Goal: Task Accomplishment & Management: Use online tool/utility

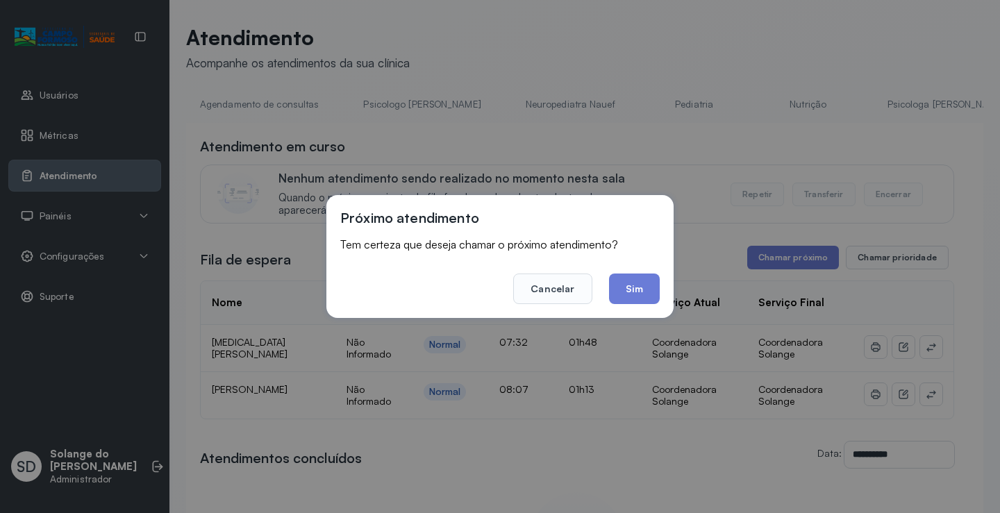
scroll to position [0, 389]
click at [628, 286] on button "Sim" at bounding box center [634, 289] width 51 height 31
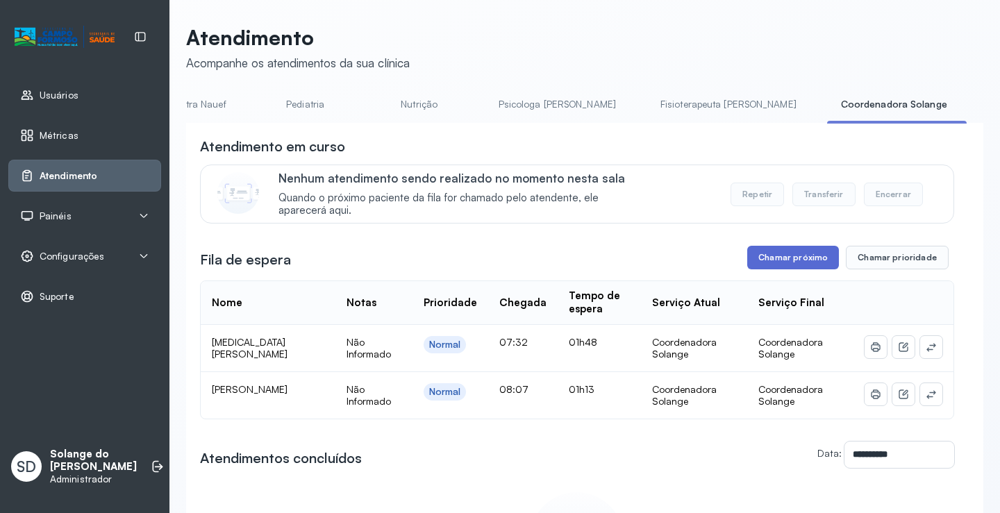
click at [776, 269] on button "Chamar próximo" at bounding box center [793, 258] width 92 height 24
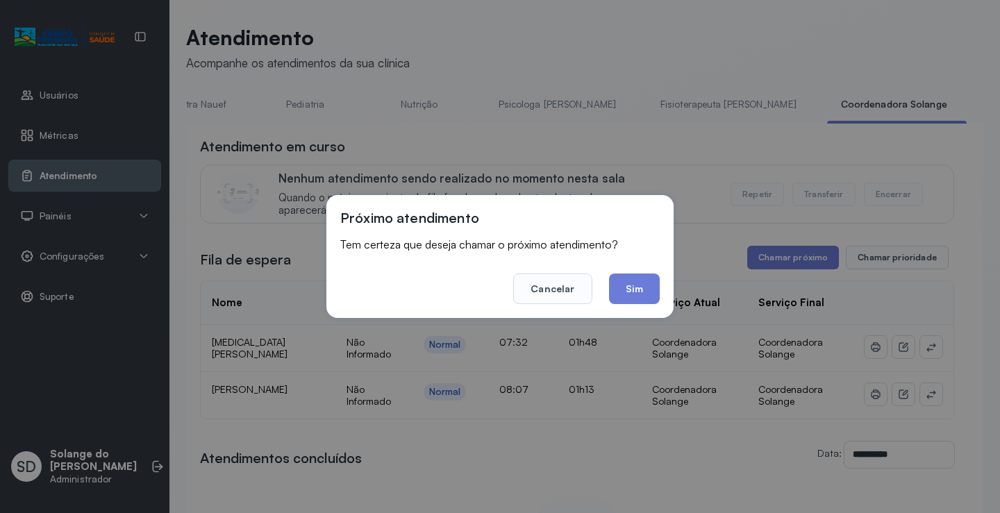
click at [751, 105] on div "Próximo atendimento Tem certeza que deseja chamar o próximo atendimento? Cancel…" at bounding box center [500, 256] width 1000 height 513
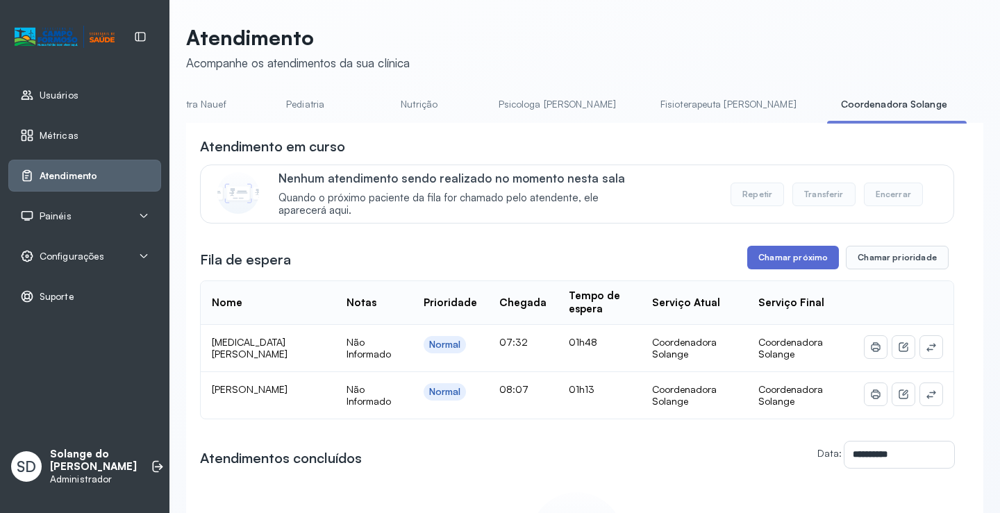
click at [769, 262] on button "Chamar próximo" at bounding box center [793, 258] width 92 height 24
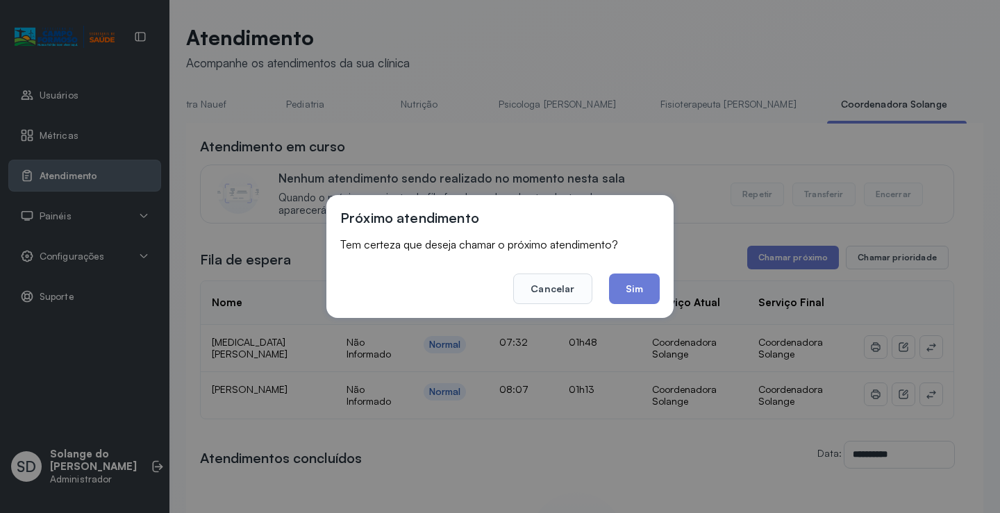
click at [628, 290] on button "Sim" at bounding box center [634, 289] width 51 height 31
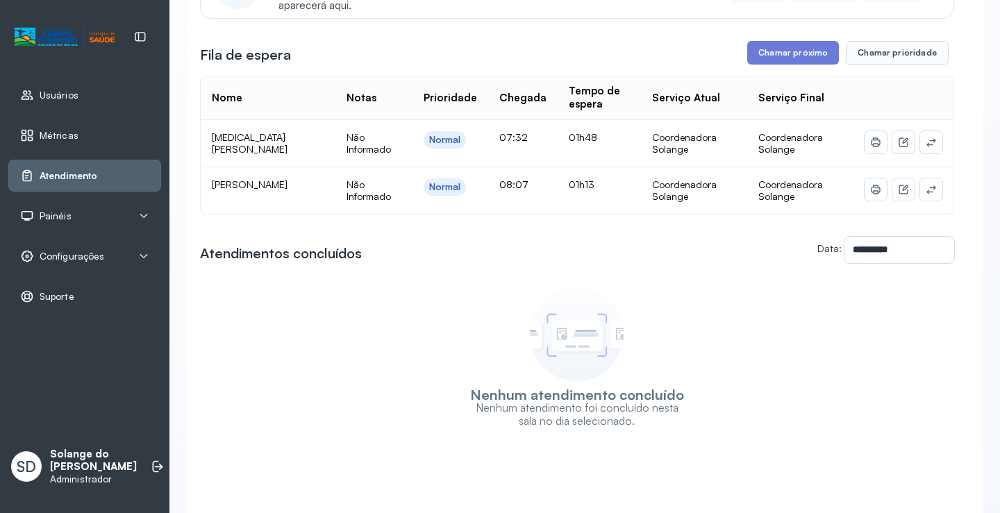
scroll to position [262, 0]
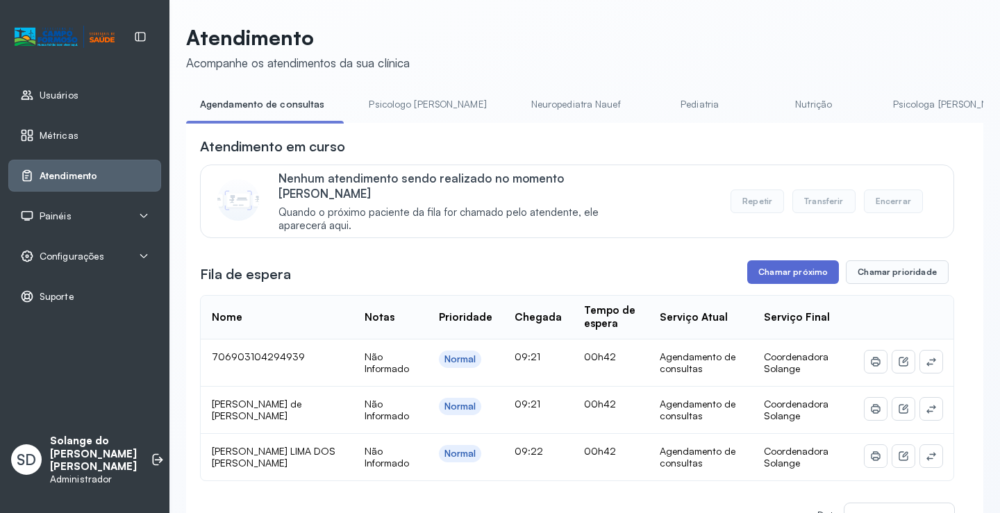
click at [757, 260] on button "Chamar próximo" at bounding box center [793, 272] width 92 height 24
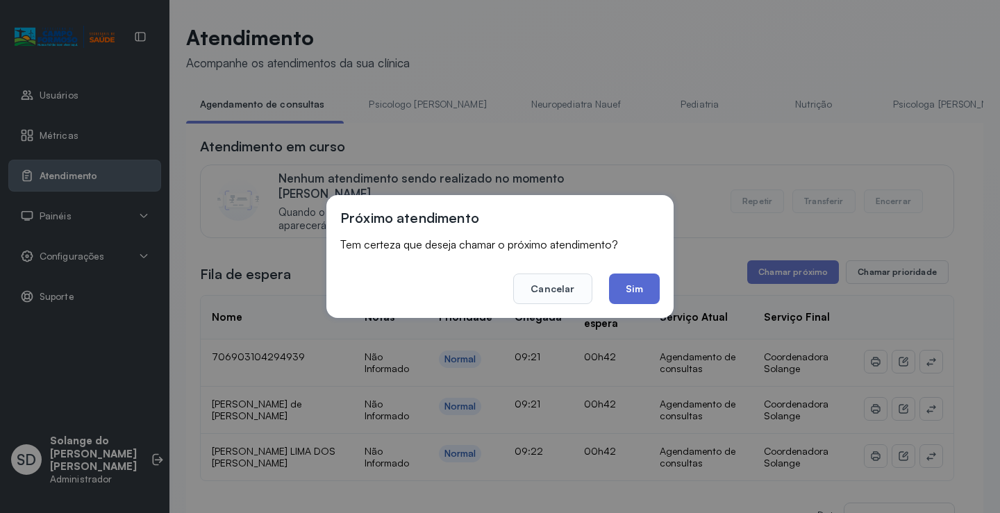
click at [630, 290] on button "Sim" at bounding box center [634, 289] width 51 height 31
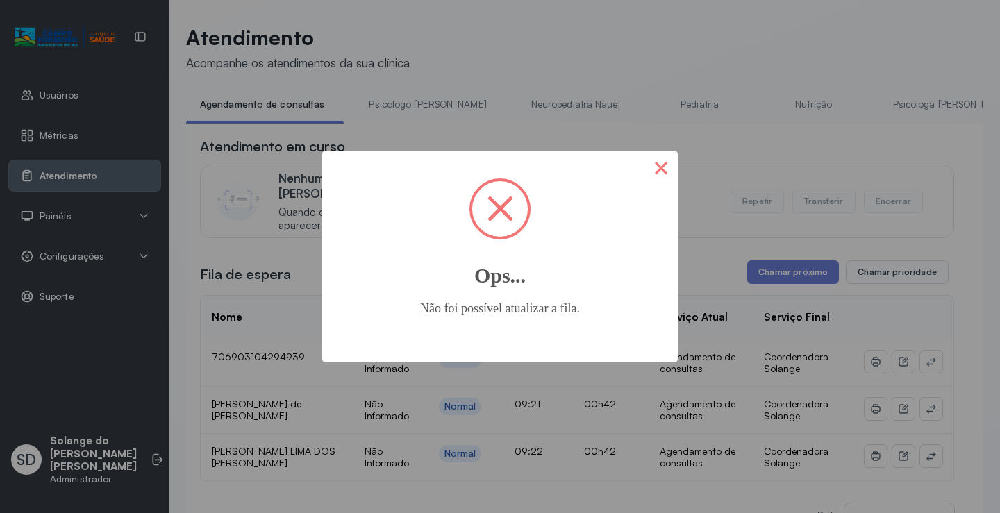
click at [655, 175] on button "×" at bounding box center [660, 167] width 33 height 33
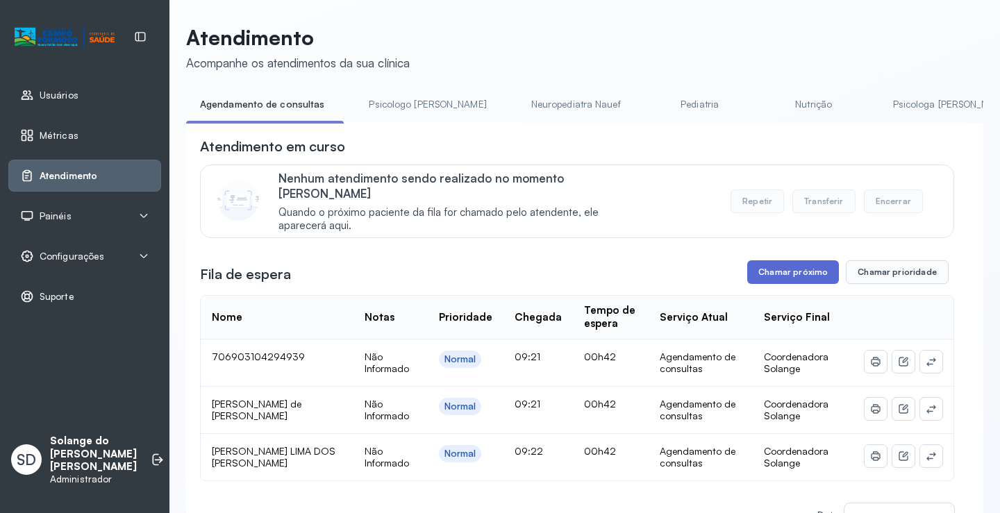
click at [759, 262] on button "Chamar próximo" at bounding box center [793, 272] width 92 height 24
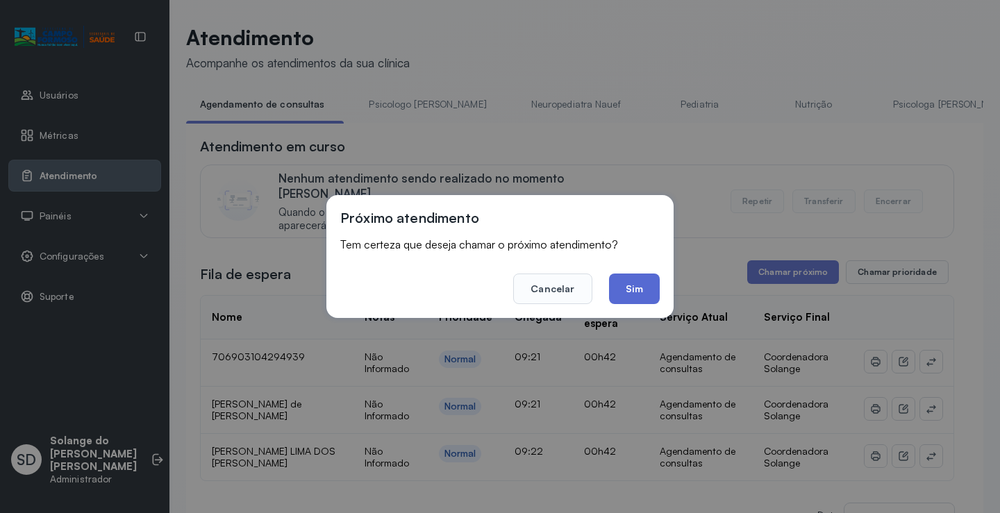
click at [631, 291] on button "Sim" at bounding box center [634, 289] width 51 height 31
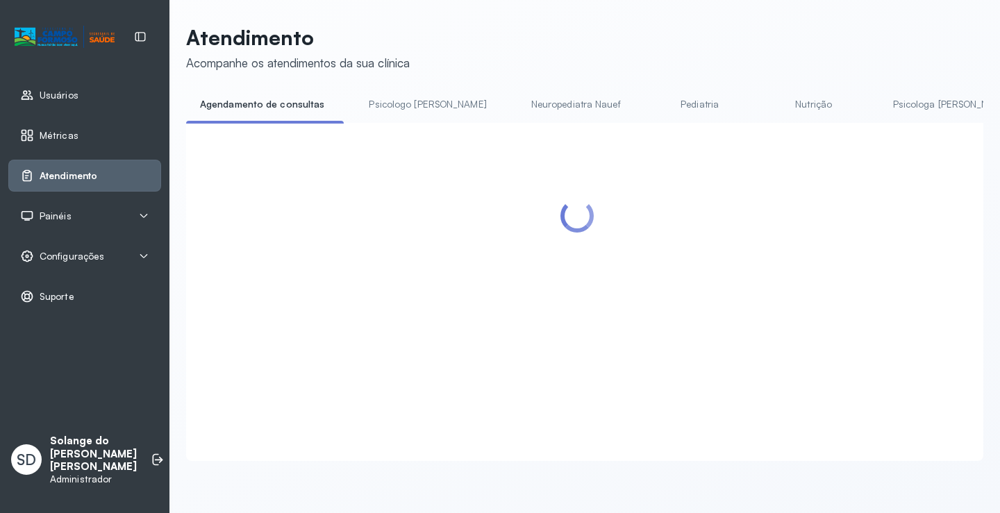
click at [879, 111] on link "Psicologa [PERSON_NAME]" at bounding box center [951, 104] width 145 height 23
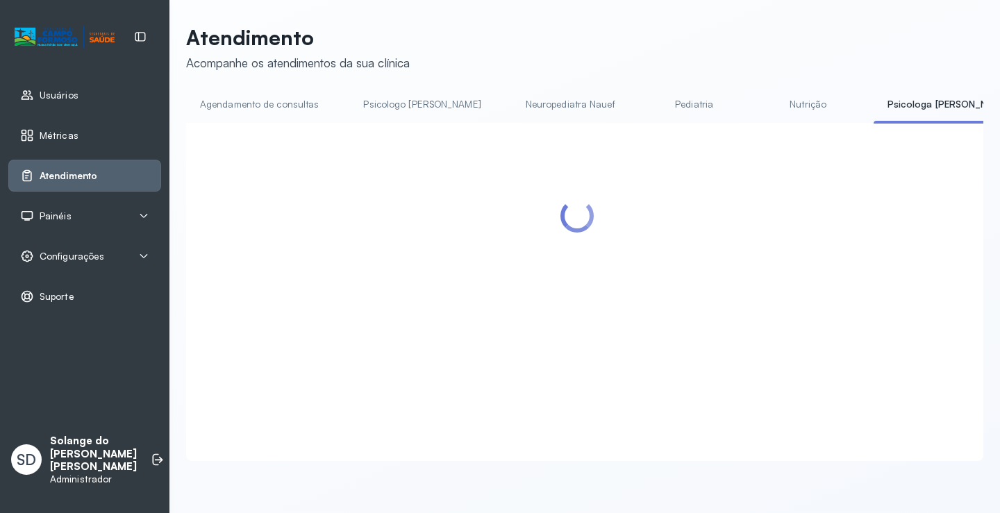
click at [955, 106] on body "Usuários Métricas Atendimento Painéis Totem Tv Configurações Geral Fluxo de ate…" at bounding box center [500, 256] width 1000 height 513
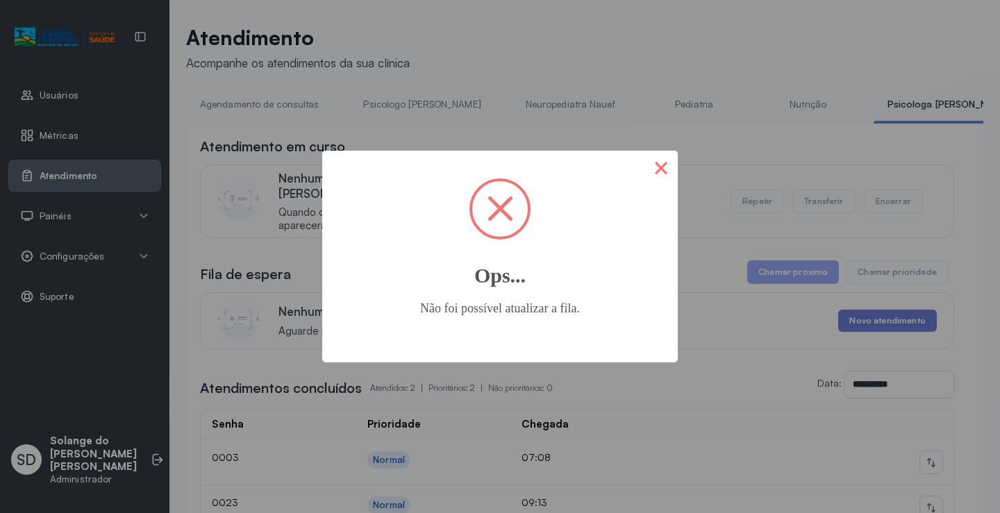
click at [672, 165] on button "×" at bounding box center [660, 167] width 33 height 33
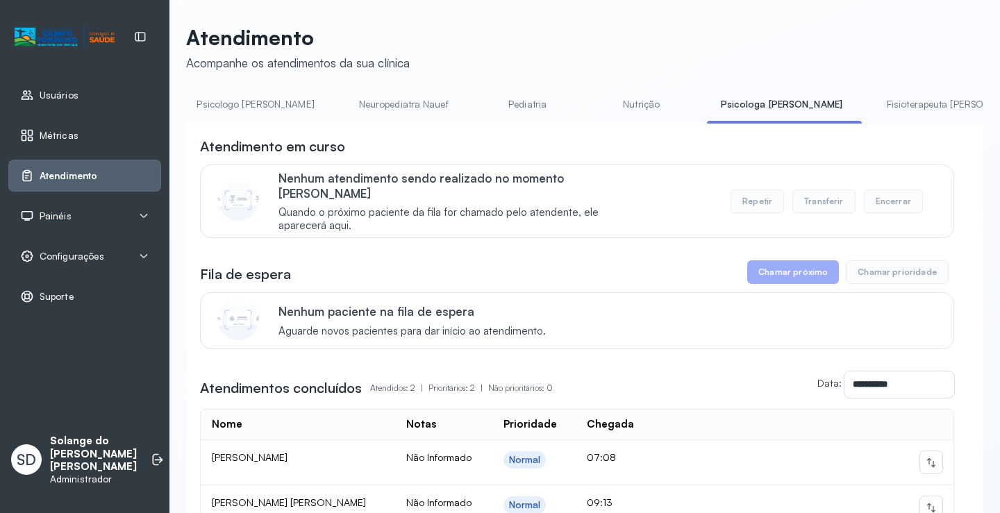
scroll to position [0, 194]
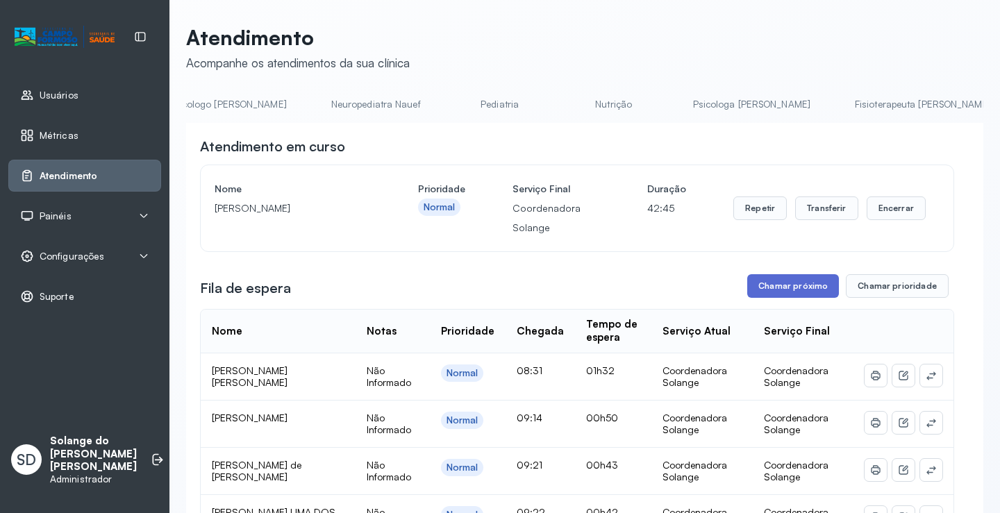
click at [808, 284] on button "Chamar próximo" at bounding box center [793, 286] width 92 height 24
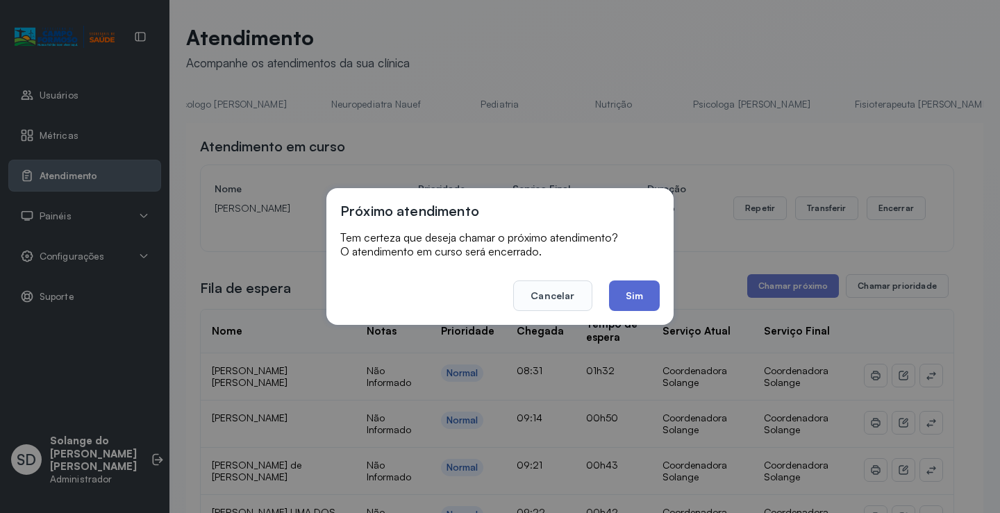
click at [640, 296] on button "Sim" at bounding box center [634, 296] width 51 height 31
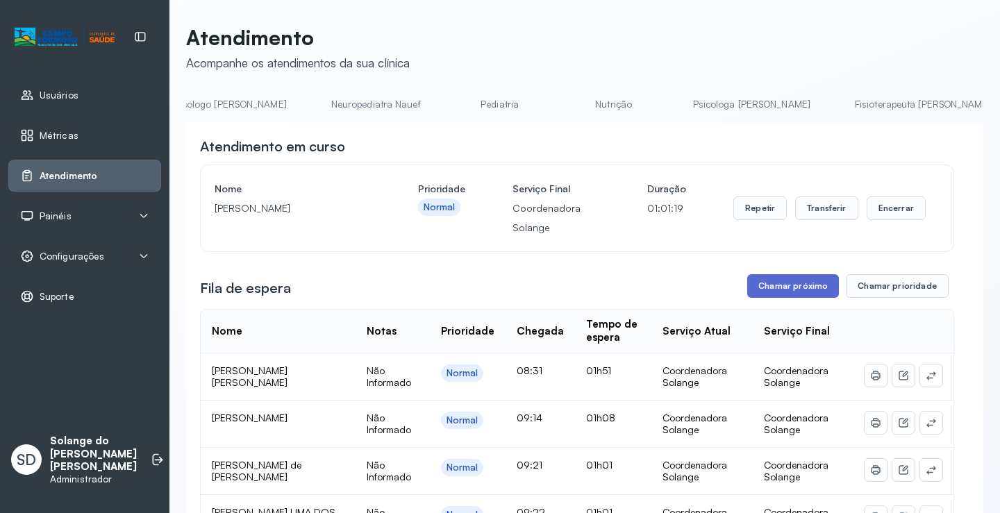
click at [768, 291] on button "Chamar próximo" at bounding box center [793, 286] width 92 height 24
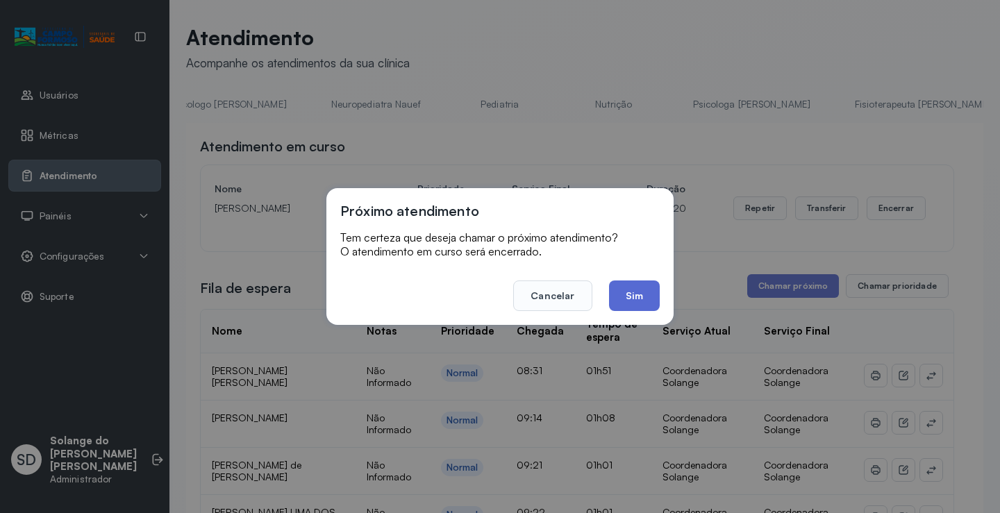
click at [636, 303] on button "Sim" at bounding box center [634, 296] width 51 height 31
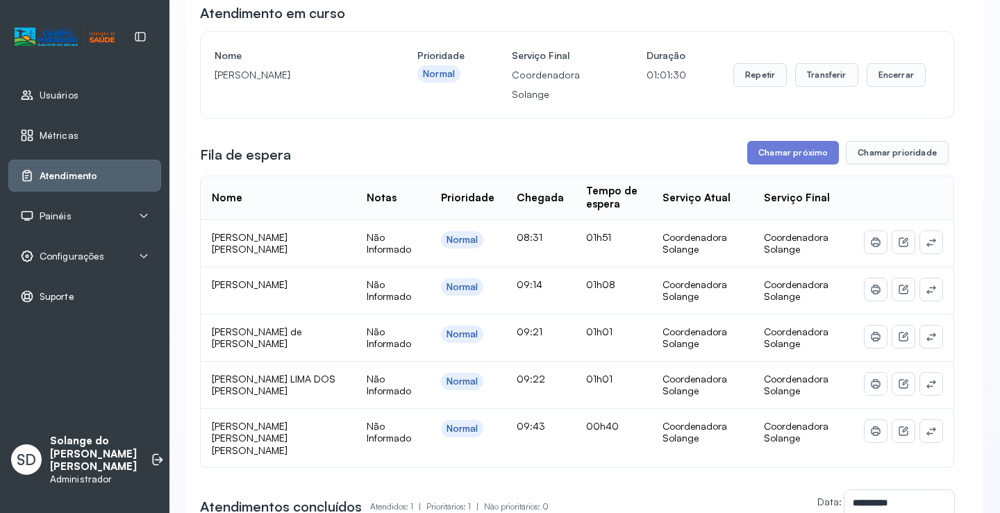
scroll to position [139, 0]
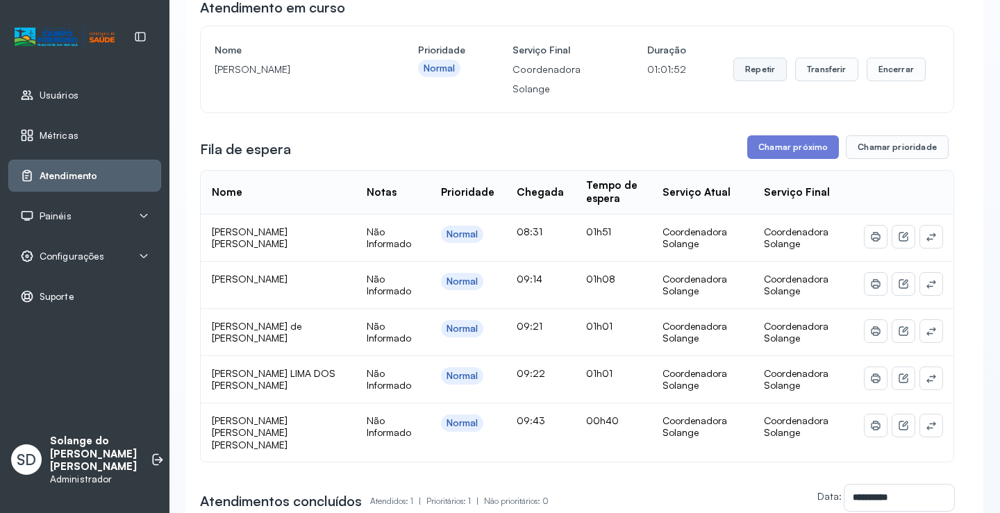
click at [744, 75] on button "Repetir" at bounding box center [759, 70] width 53 height 24
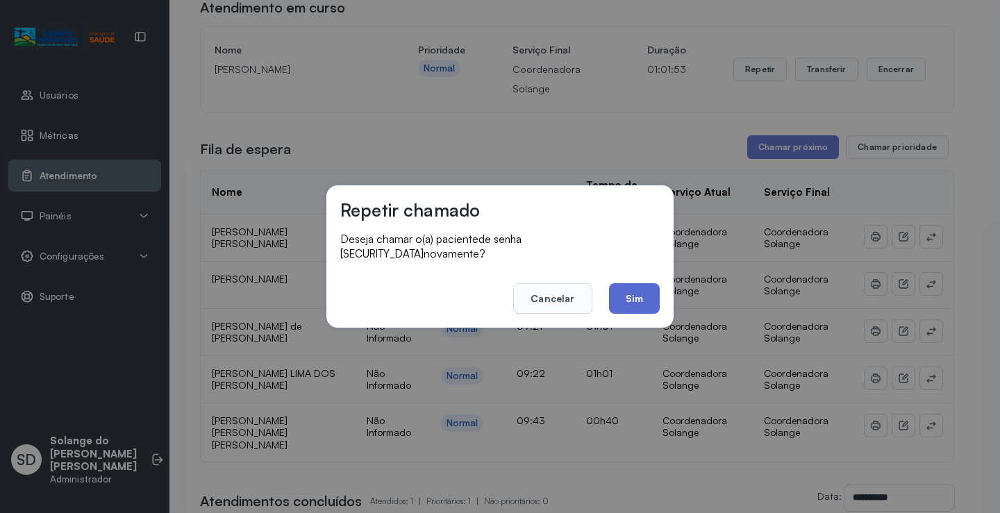
click at [630, 297] on button "Sim" at bounding box center [634, 298] width 51 height 31
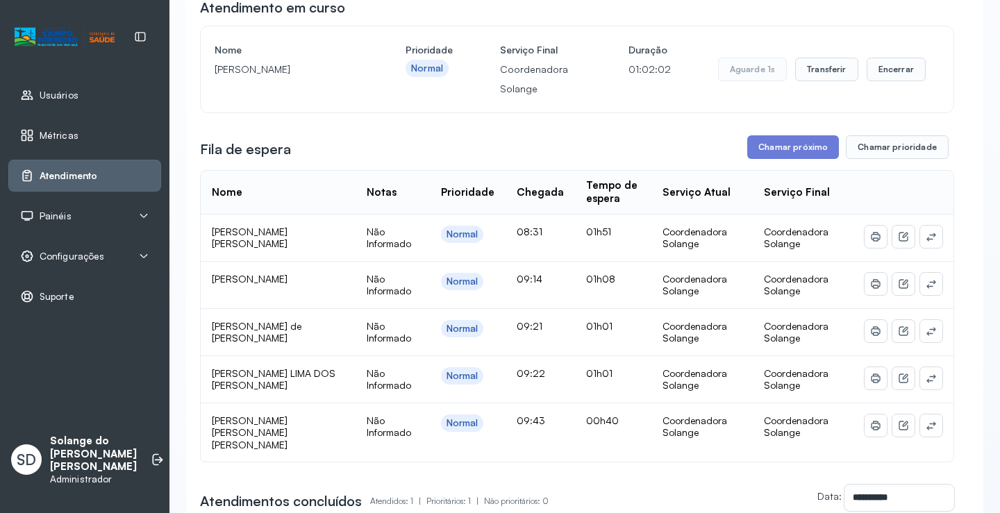
click at [480, 113] on div "Nome Moabe Oliveira Prioridade Normal Serviço Final Coordenadora Solange Duraçã…" at bounding box center [577, 69] width 754 height 87
click at [812, 151] on button "Chamar próximo" at bounding box center [793, 147] width 92 height 24
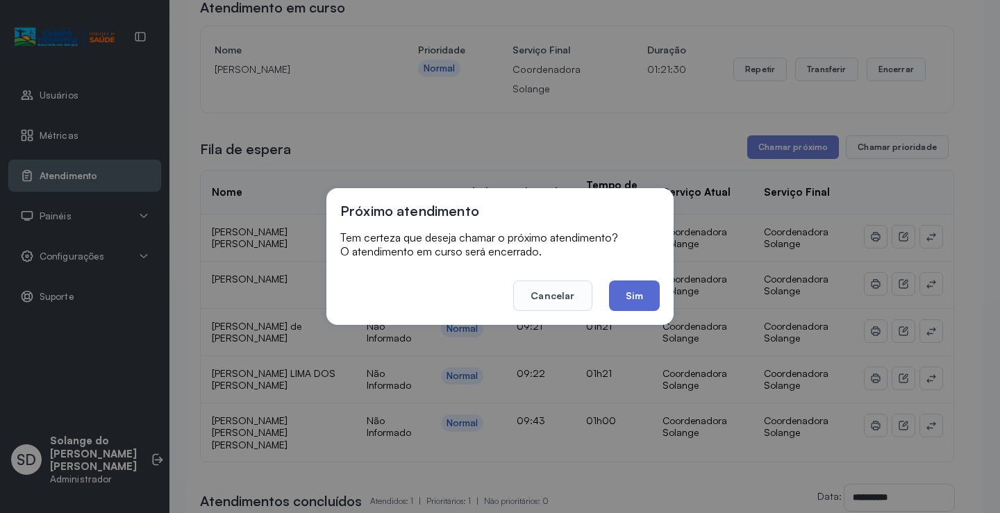
click at [640, 301] on button "Sim" at bounding box center [634, 296] width 51 height 31
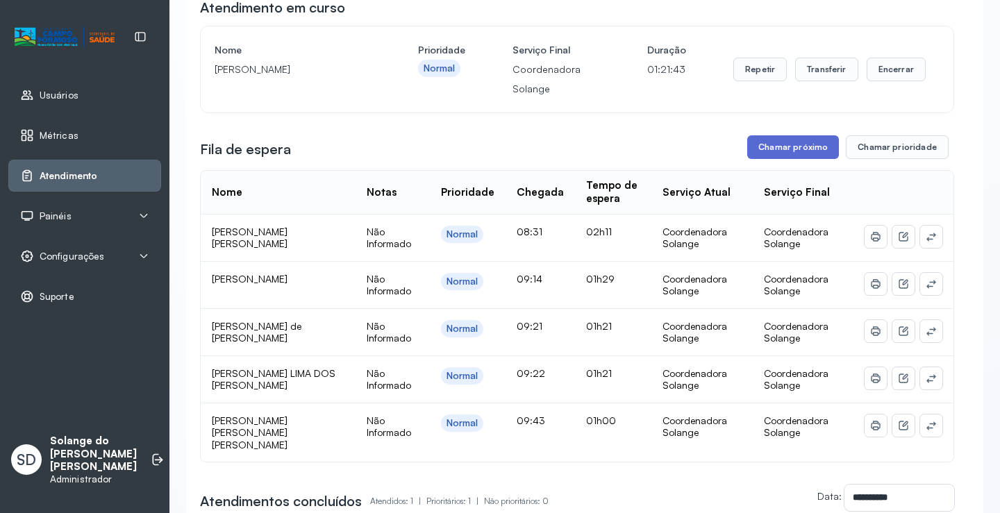
click at [799, 153] on button "Chamar próximo" at bounding box center [793, 147] width 92 height 24
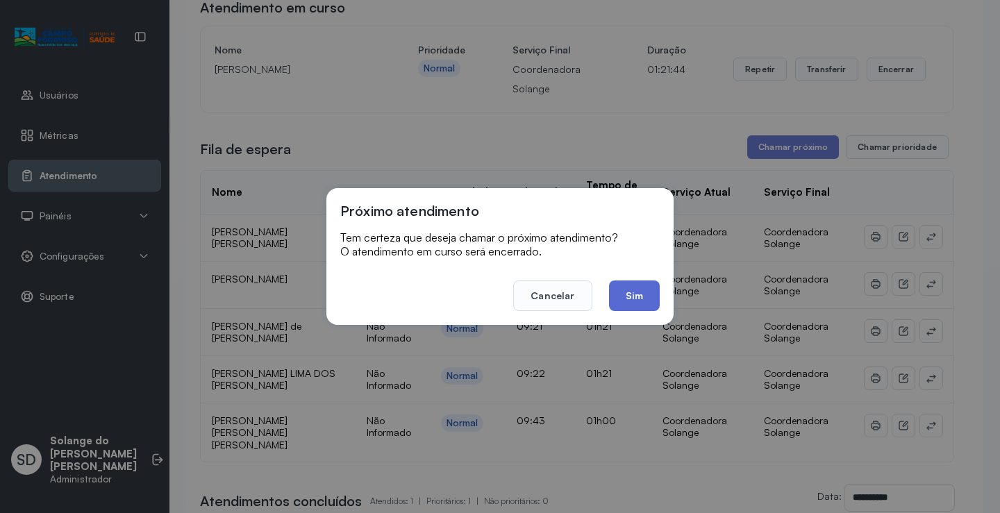
click at [632, 301] on button "Sim" at bounding box center [634, 296] width 51 height 31
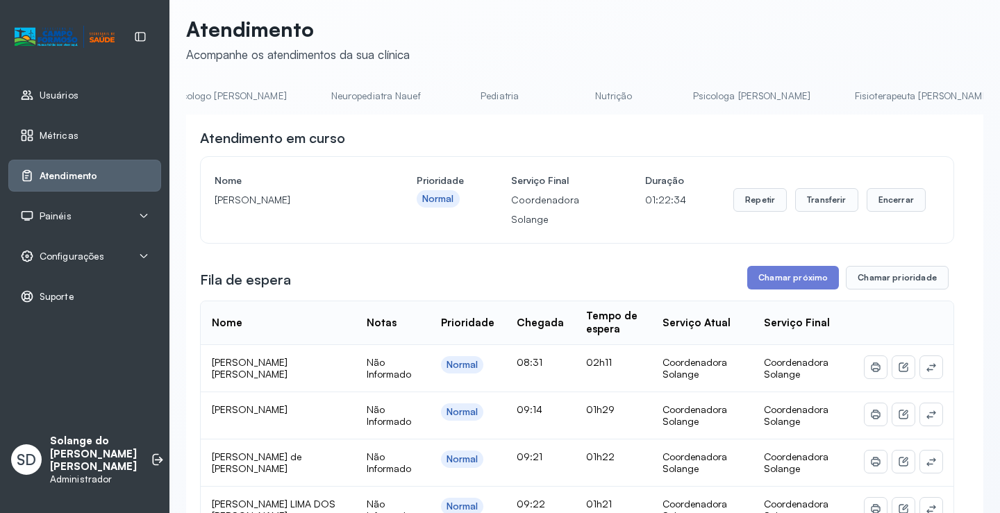
scroll to position [0, 0]
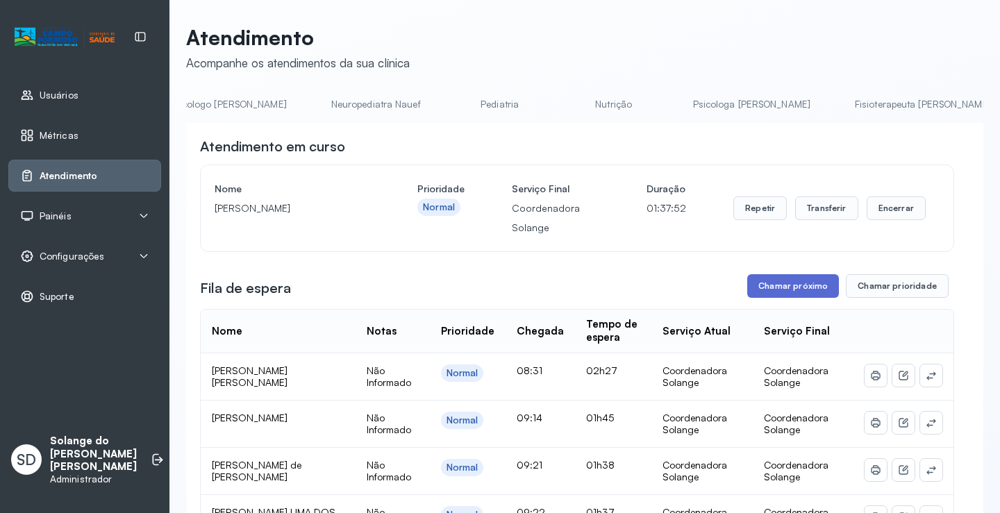
click at [769, 296] on button "Chamar próximo" at bounding box center [793, 286] width 92 height 24
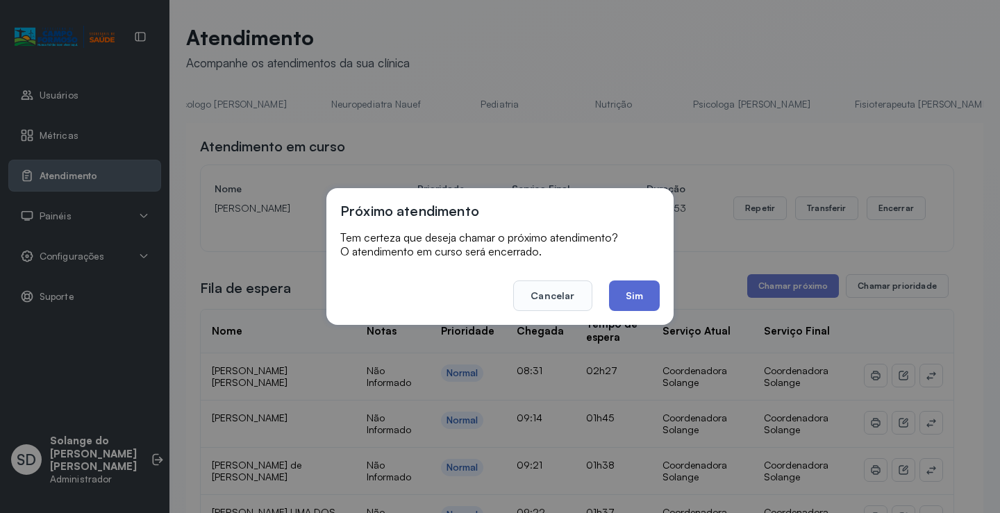
click at [626, 300] on button "Sim" at bounding box center [634, 296] width 51 height 31
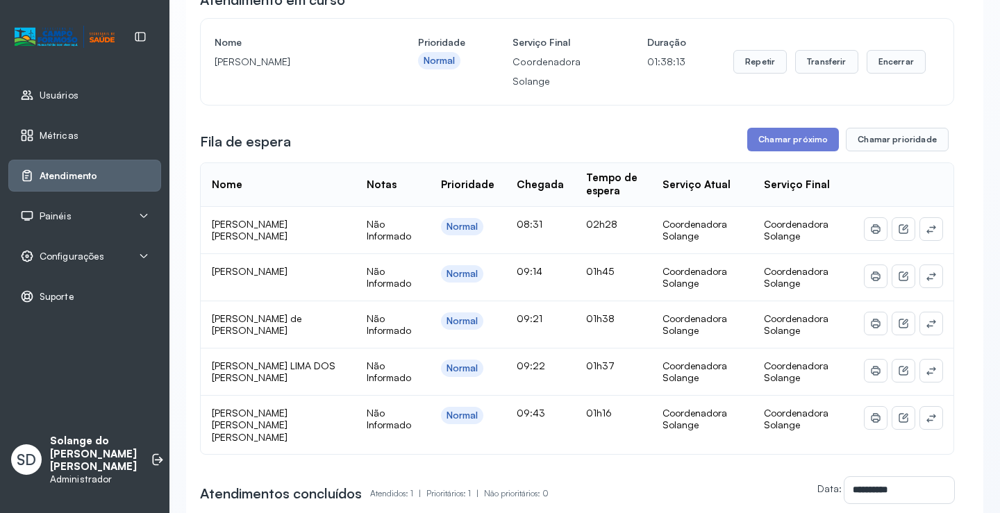
scroll to position [139, 0]
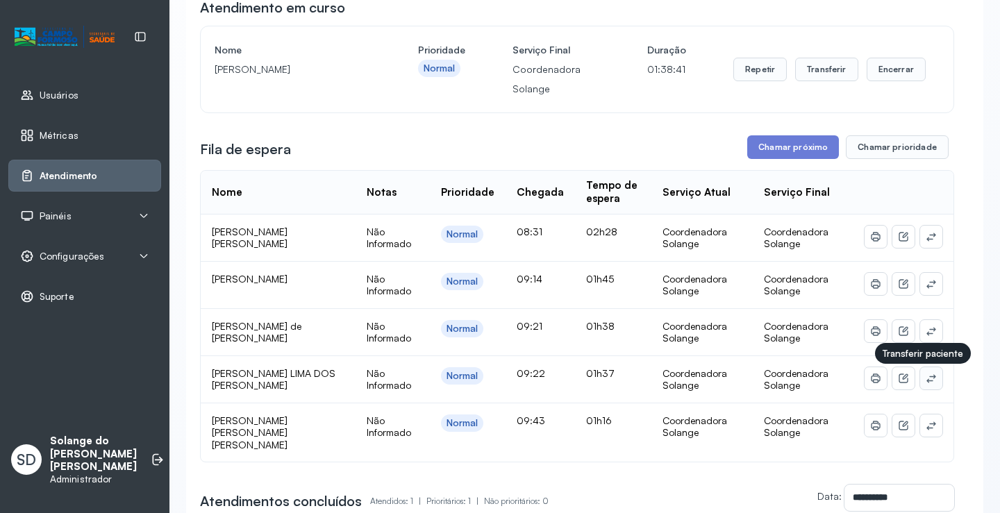
click at [926, 383] on icon at bounding box center [931, 378] width 11 height 11
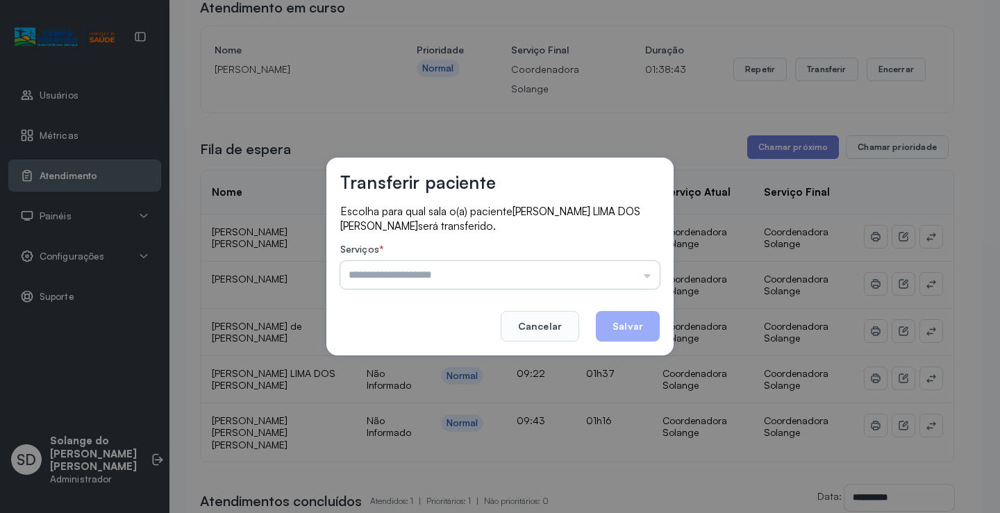
click at [612, 278] on input "text" at bounding box center [499, 275] width 319 height 28
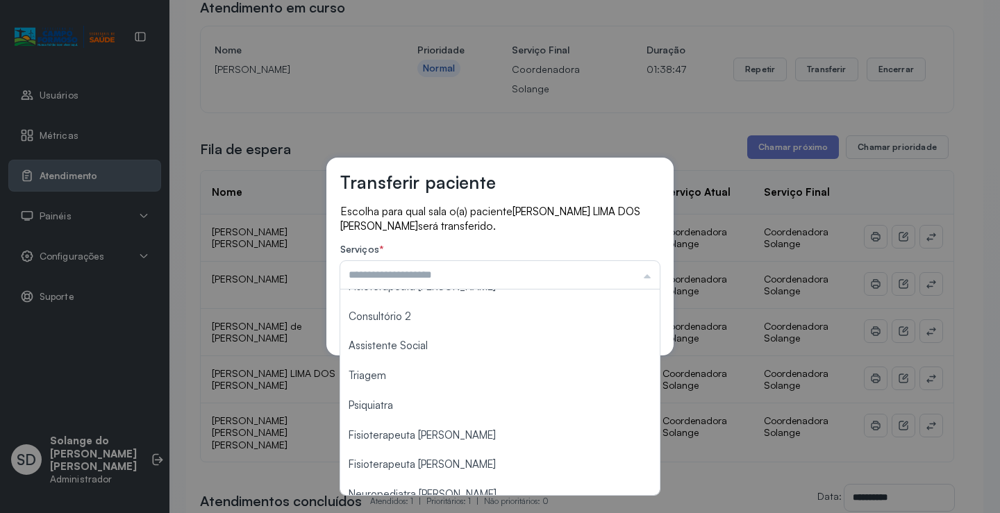
scroll to position [210, 0]
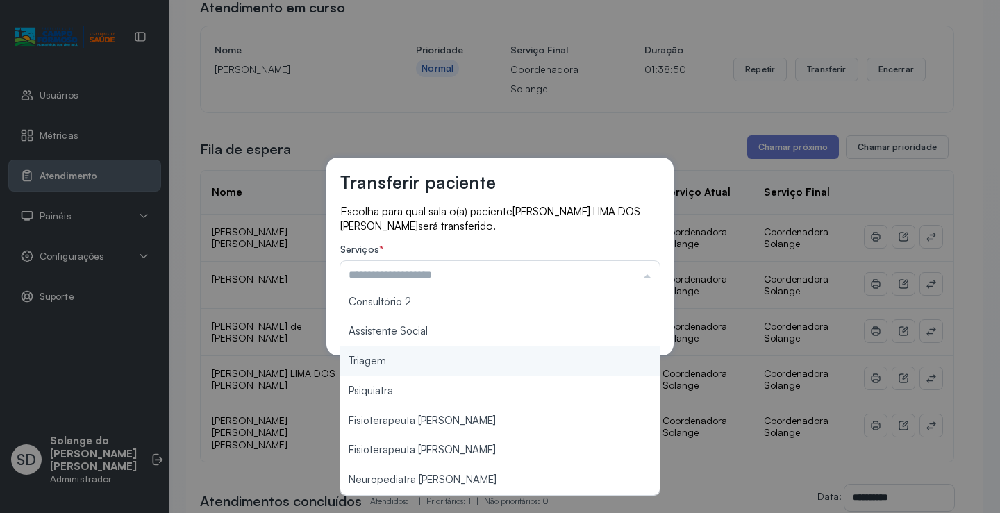
type input "*******"
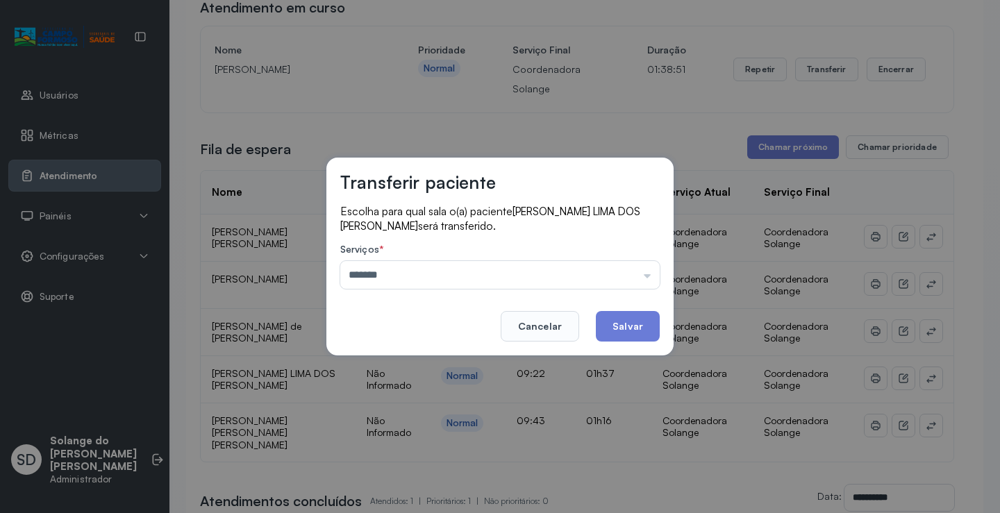
click at [351, 357] on div "Transferir paciente Escolha para qual sala o(a) paciente JOSE GABRIEL LIMA DOS …" at bounding box center [500, 256] width 1000 height 513
click at [627, 326] on button "Salvar" at bounding box center [628, 326] width 64 height 31
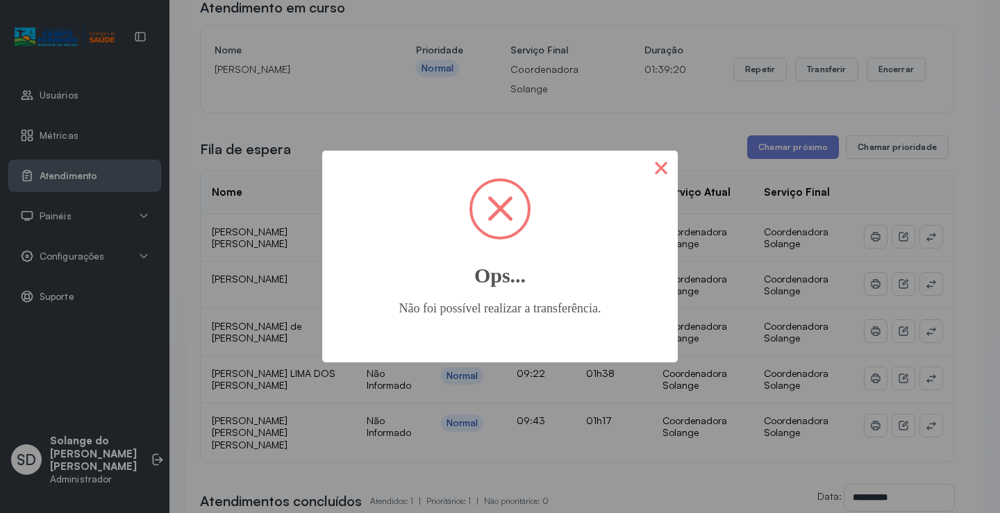
click at [665, 176] on button "×" at bounding box center [660, 167] width 33 height 33
